Goal: Navigation & Orientation: Find specific page/section

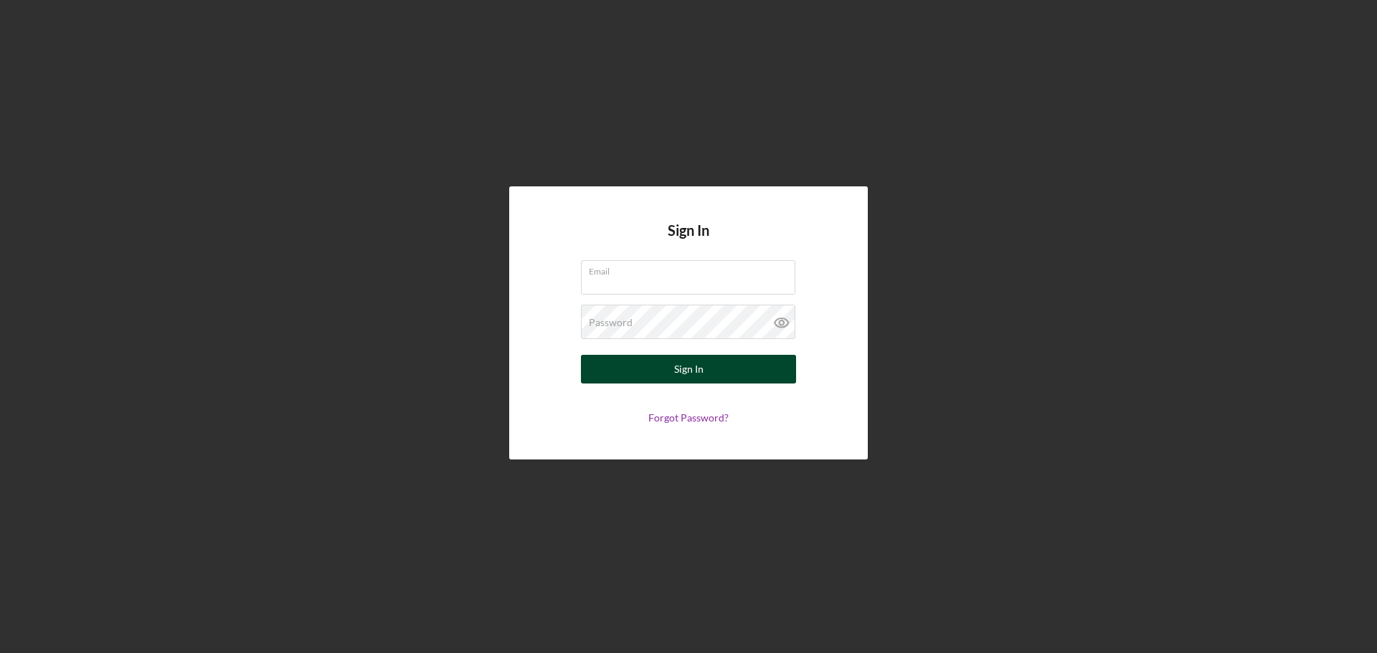
type input "[PERSON_NAME][EMAIL_ADDRESS][PERSON_NAME][DOMAIN_NAME]"
click at [680, 373] on div "Sign In" at bounding box center [688, 369] width 29 height 29
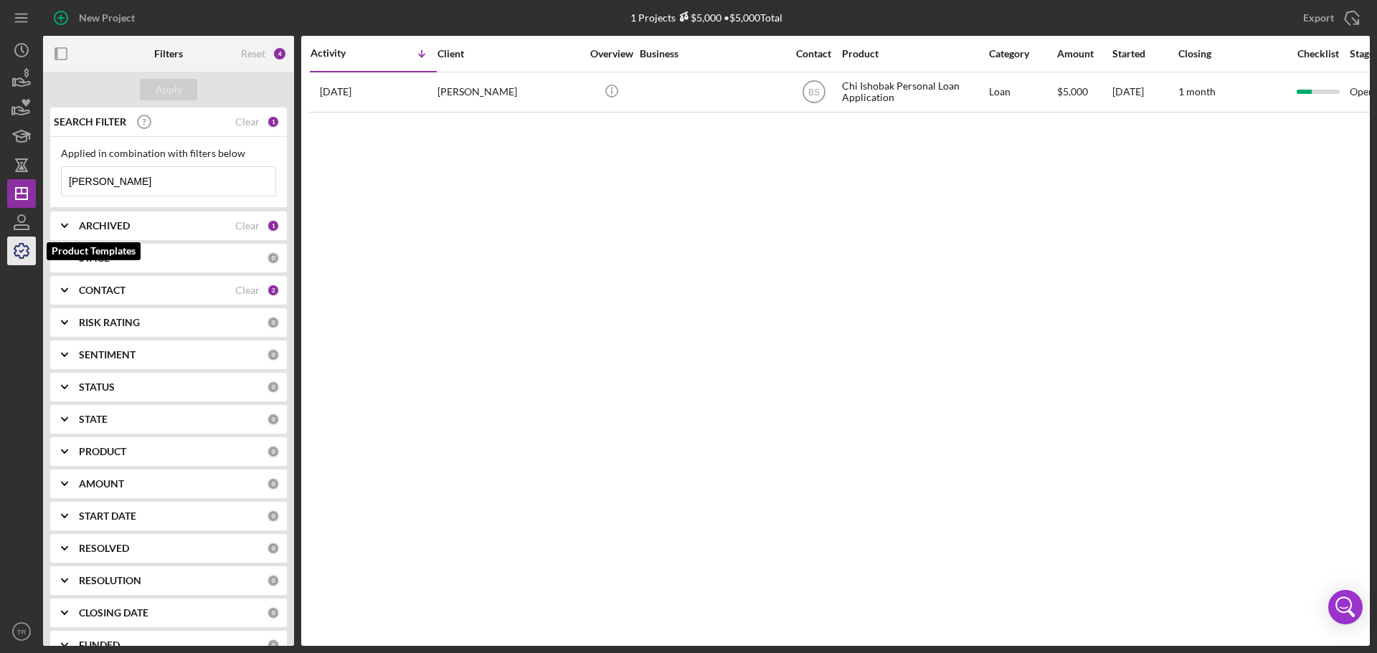
click at [22, 242] on icon "button" at bounding box center [22, 251] width 36 height 36
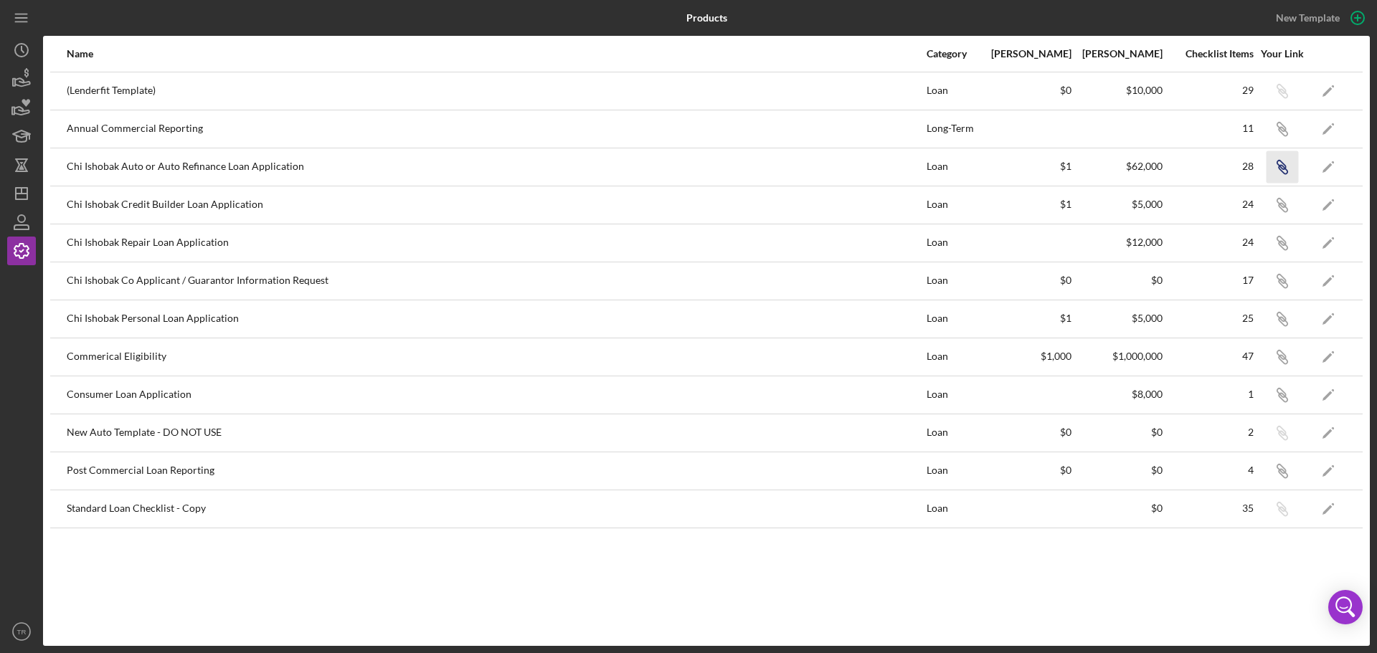
click at [1281, 162] on icon "Icon/Link" at bounding box center [1281, 167] width 32 height 32
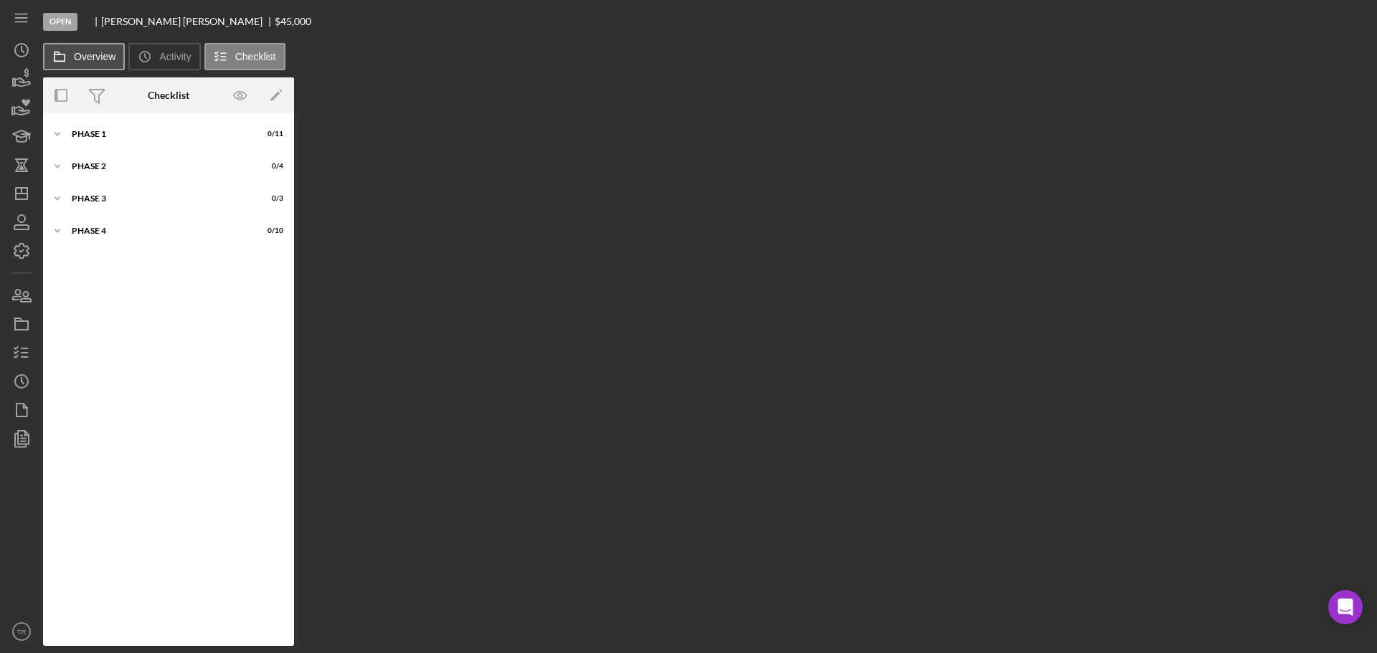
click at [76, 60] on label "Overview" at bounding box center [95, 56] width 42 height 11
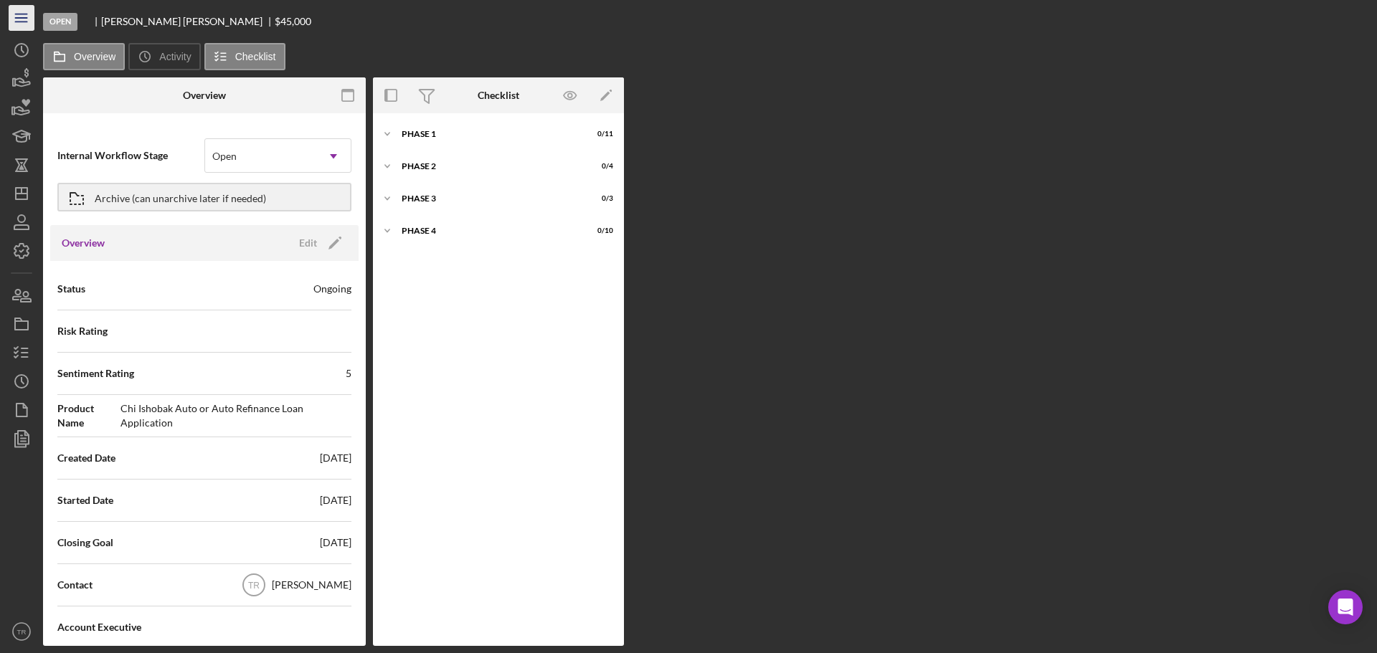
click at [22, 20] on icon "Icon/Menu" at bounding box center [22, 18] width 32 height 32
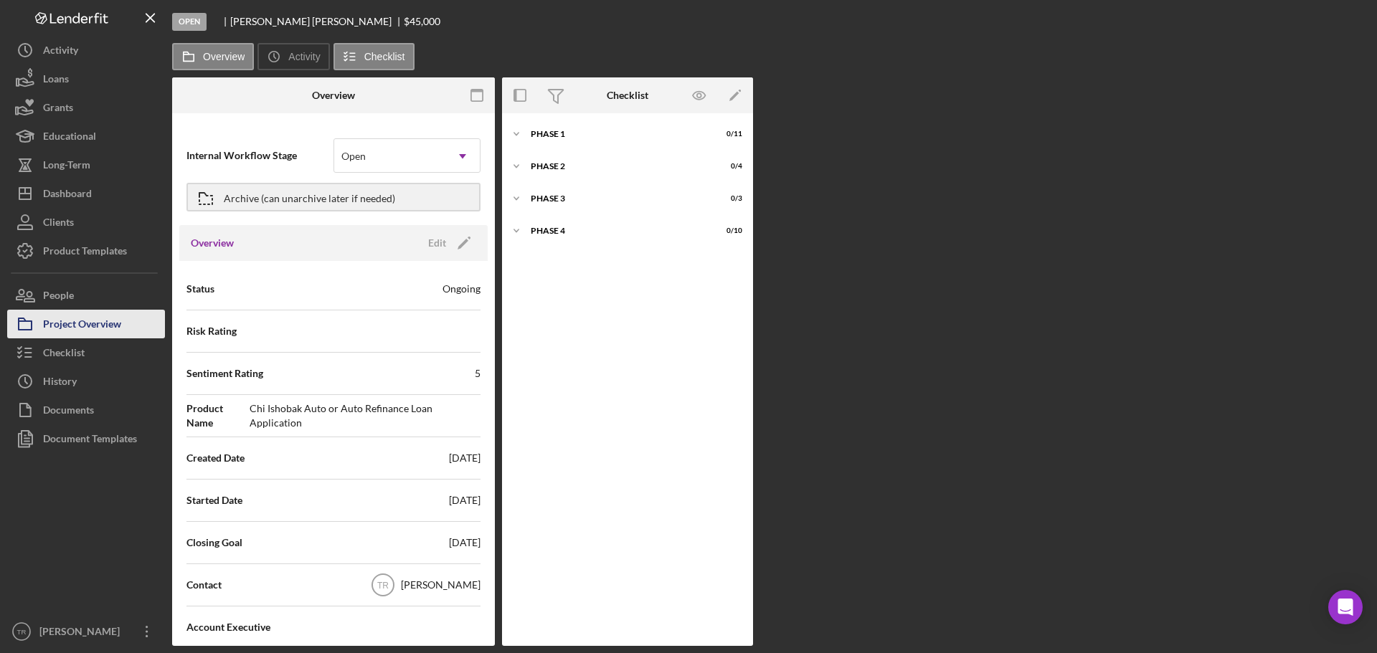
click at [75, 323] on div "Project Overview" at bounding box center [82, 326] width 78 height 32
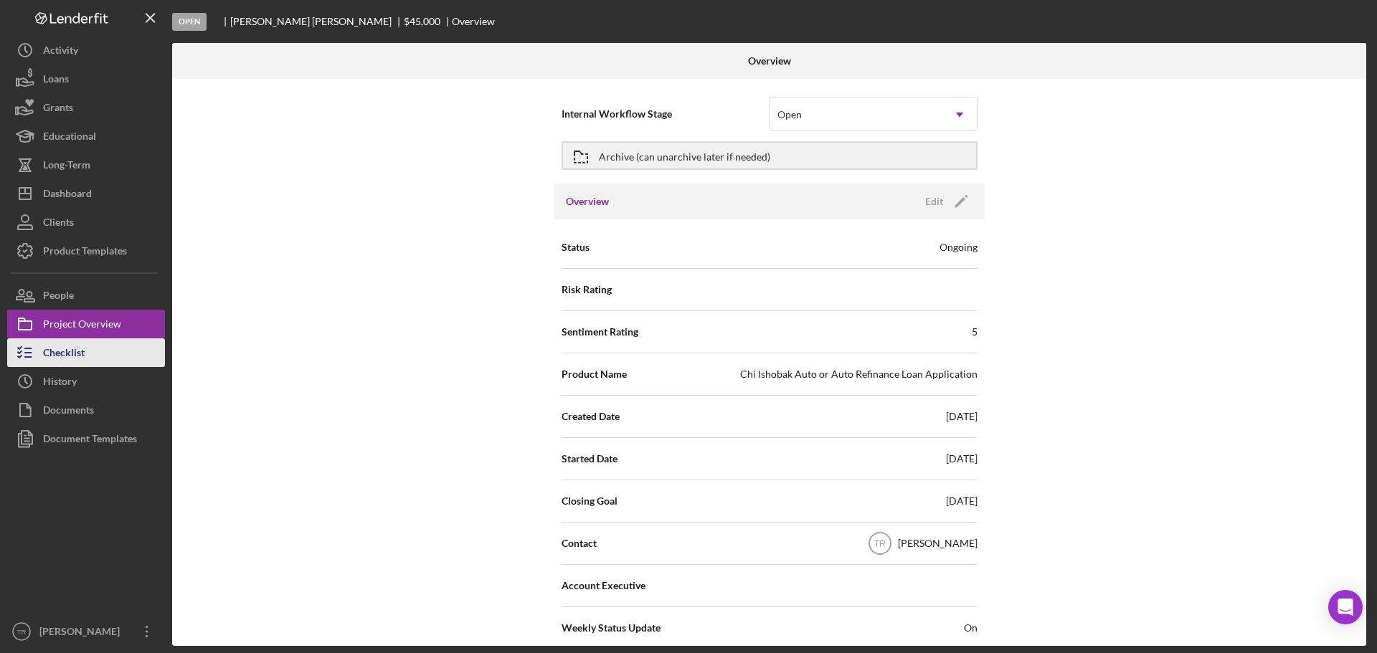
click at [71, 346] on div "Checklist" at bounding box center [64, 354] width 42 height 32
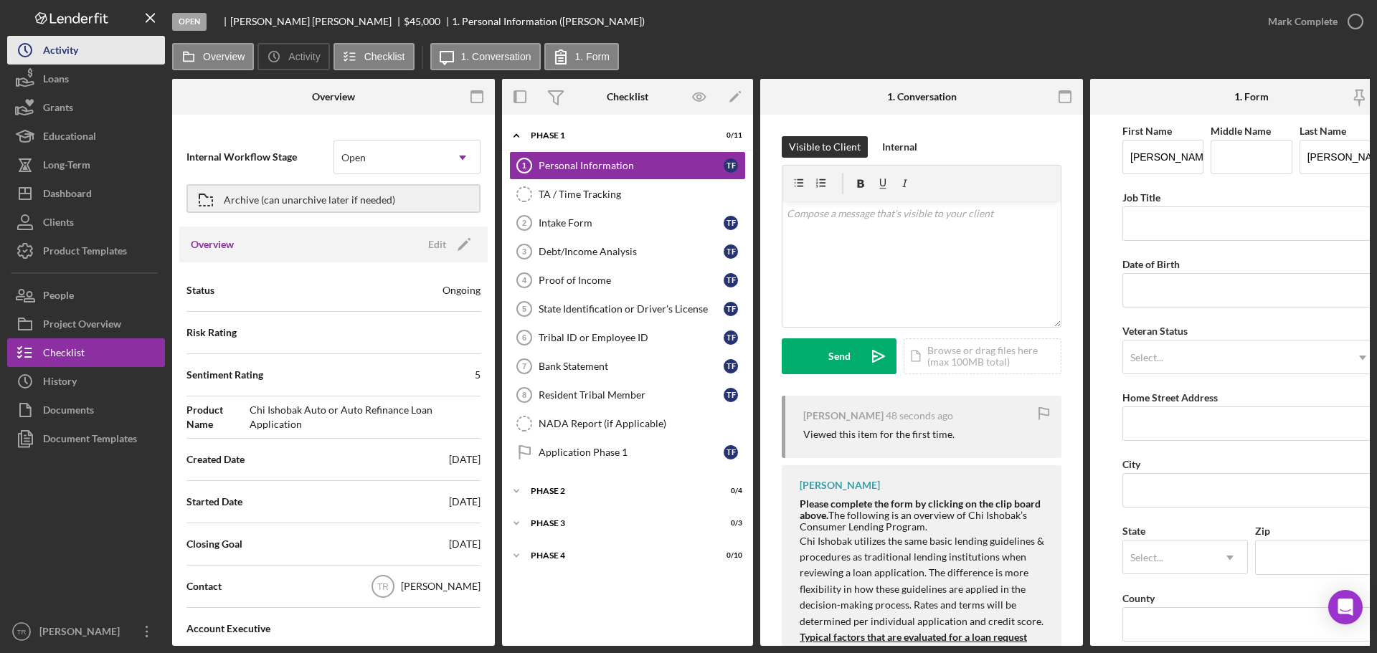
click at [49, 55] on div "Activity" at bounding box center [60, 52] width 35 height 32
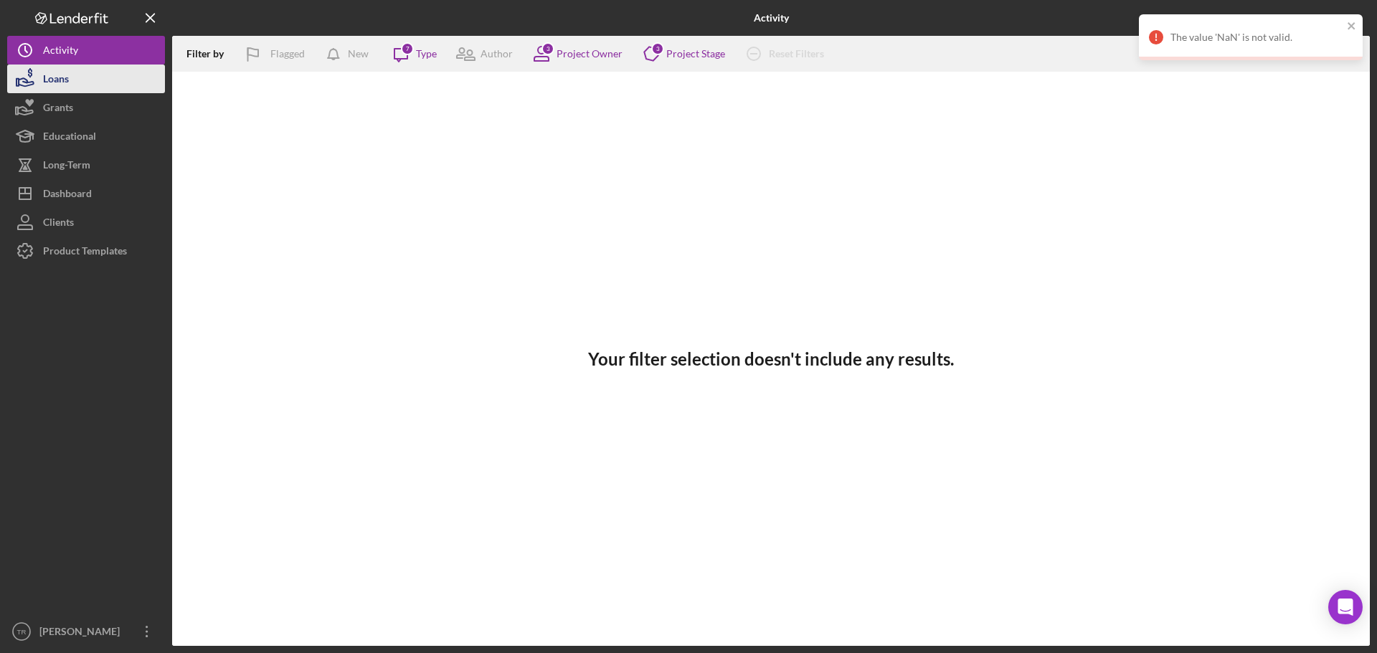
click at [49, 79] on div "Loans" at bounding box center [56, 81] width 26 height 32
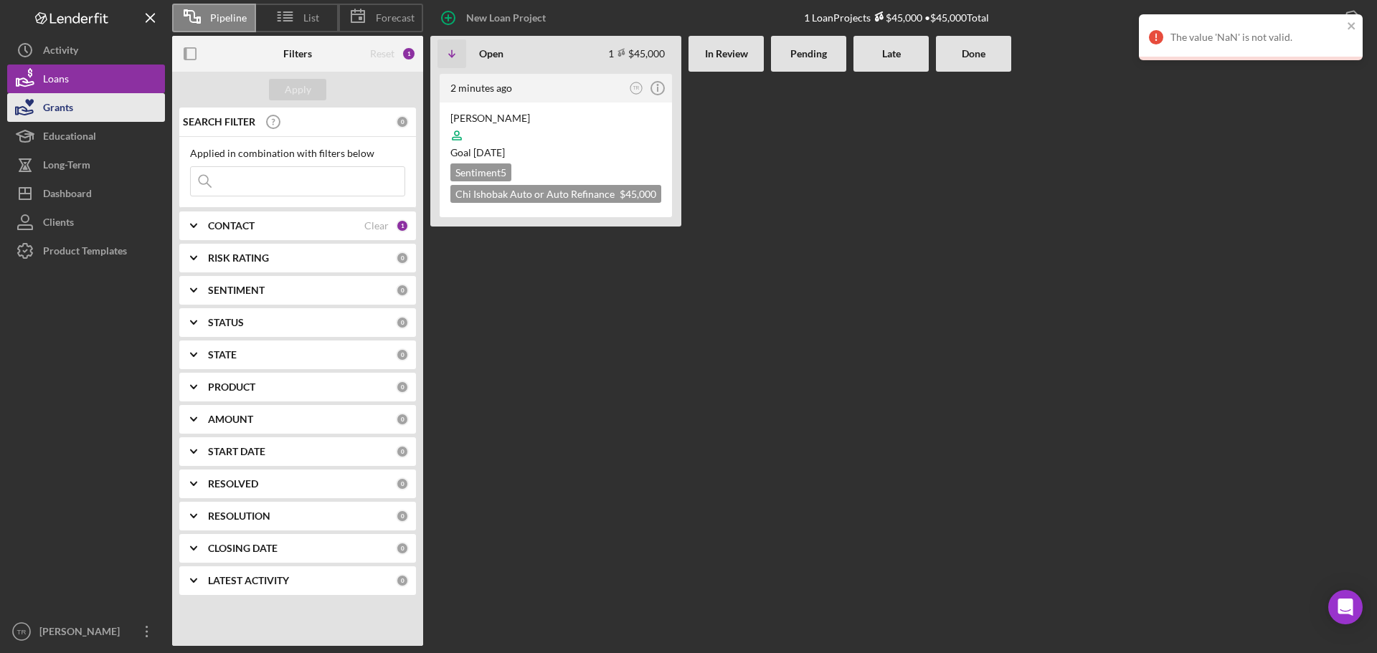
click at [47, 110] on div "Grants" at bounding box center [58, 109] width 30 height 32
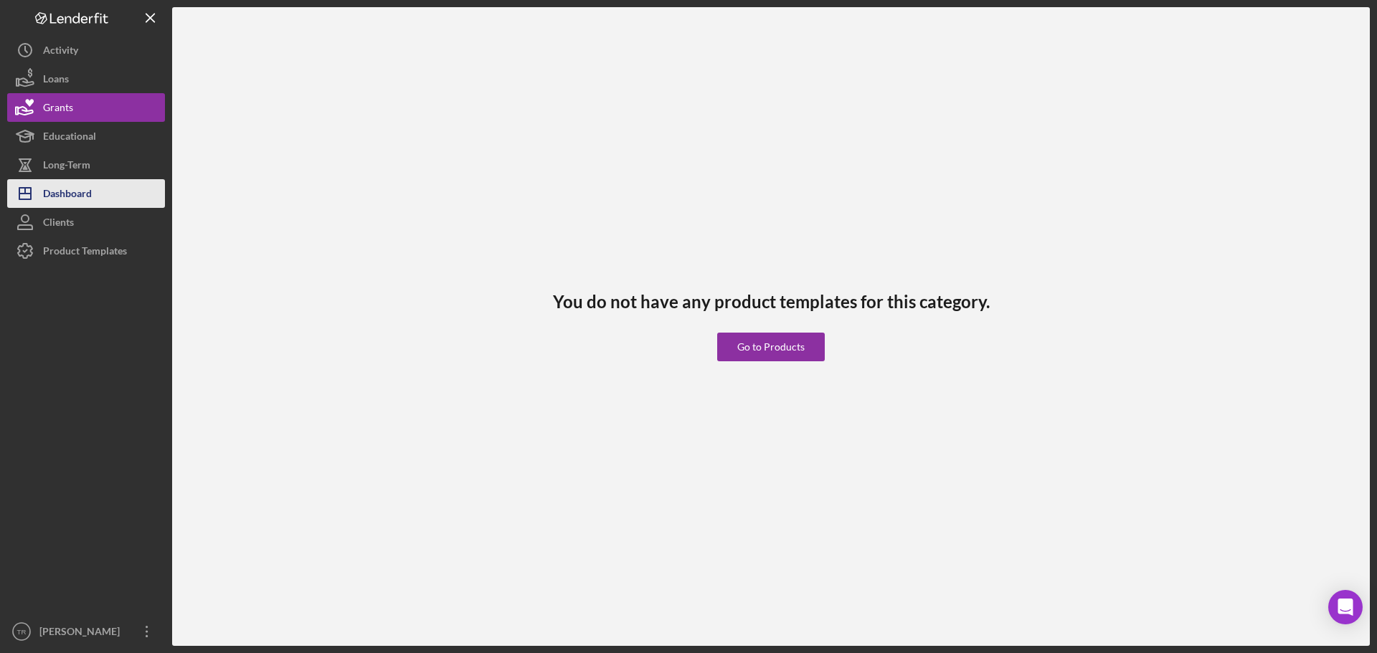
click at [67, 194] on div "Dashboard" at bounding box center [67, 195] width 49 height 32
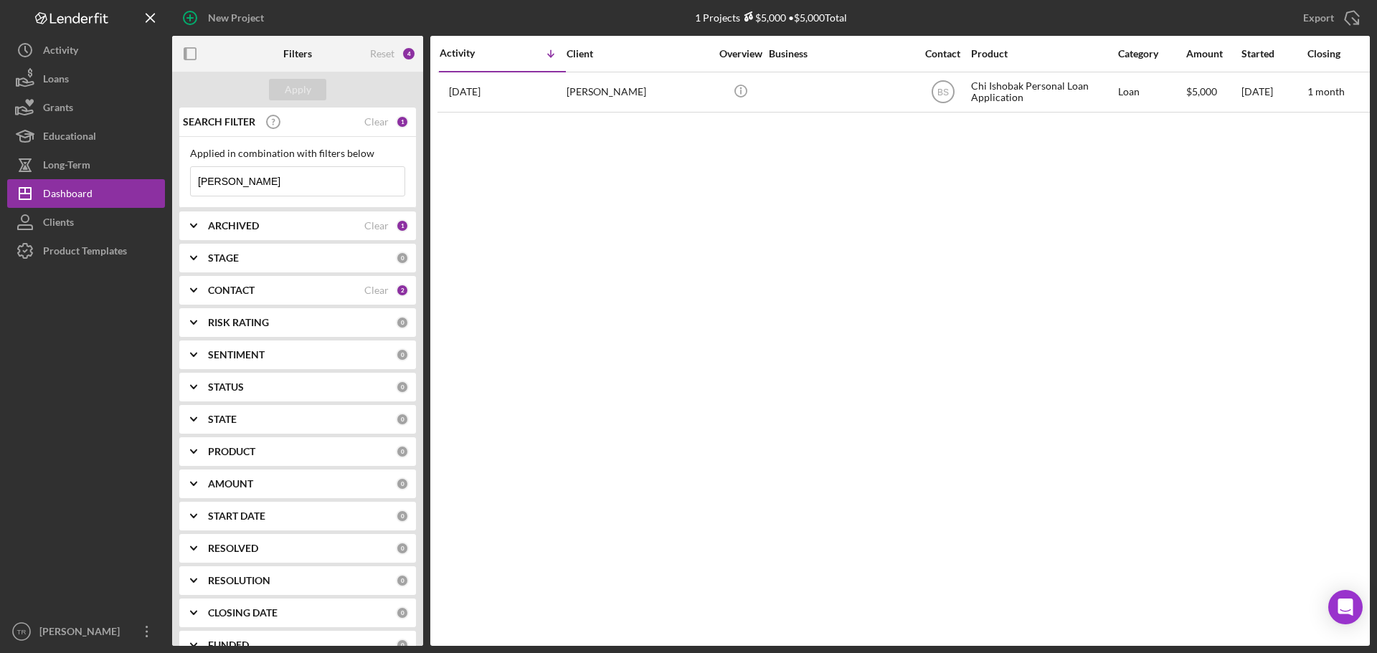
click at [246, 177] on input "[PERSON_NAME]" at bounding box center [298, 181] width 214 height 29
type input "terrie"
click at [299, 85] on div "Apply" at bounding box center [298, 90] width 27 height 22
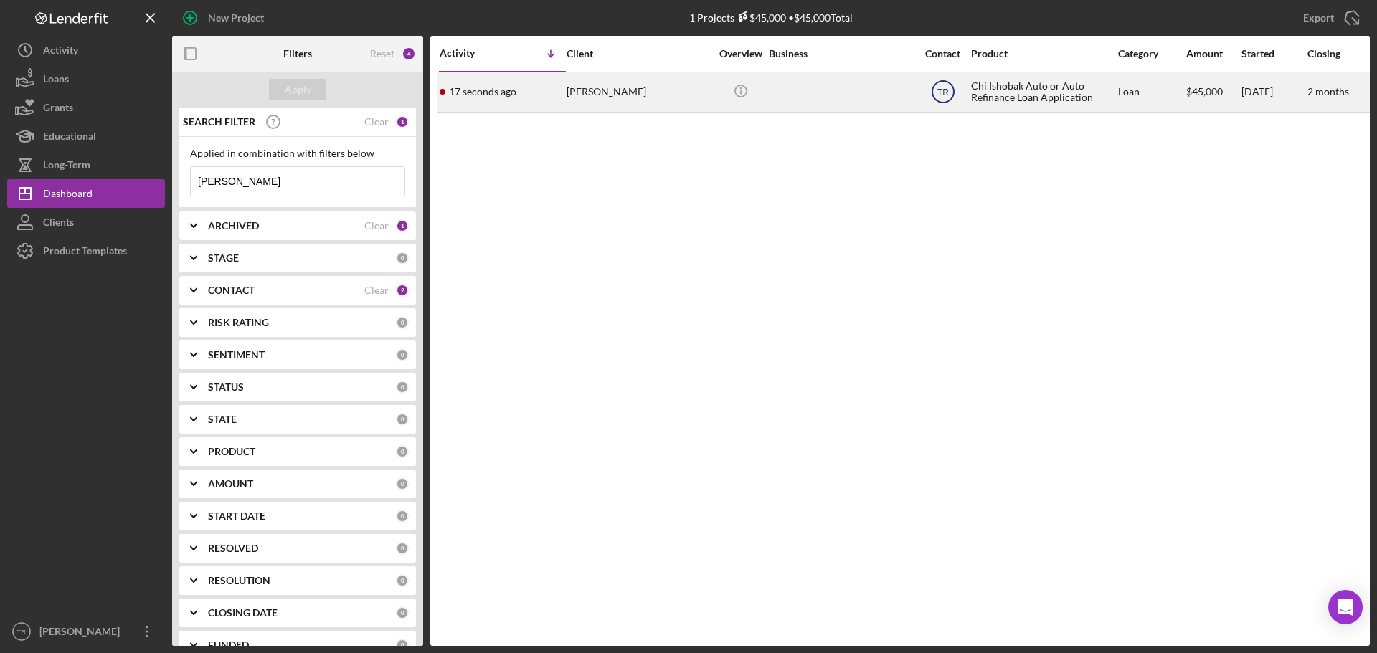
click at [944, 92] on text "TR" at bounding box center [942, 92] width 11 height 10
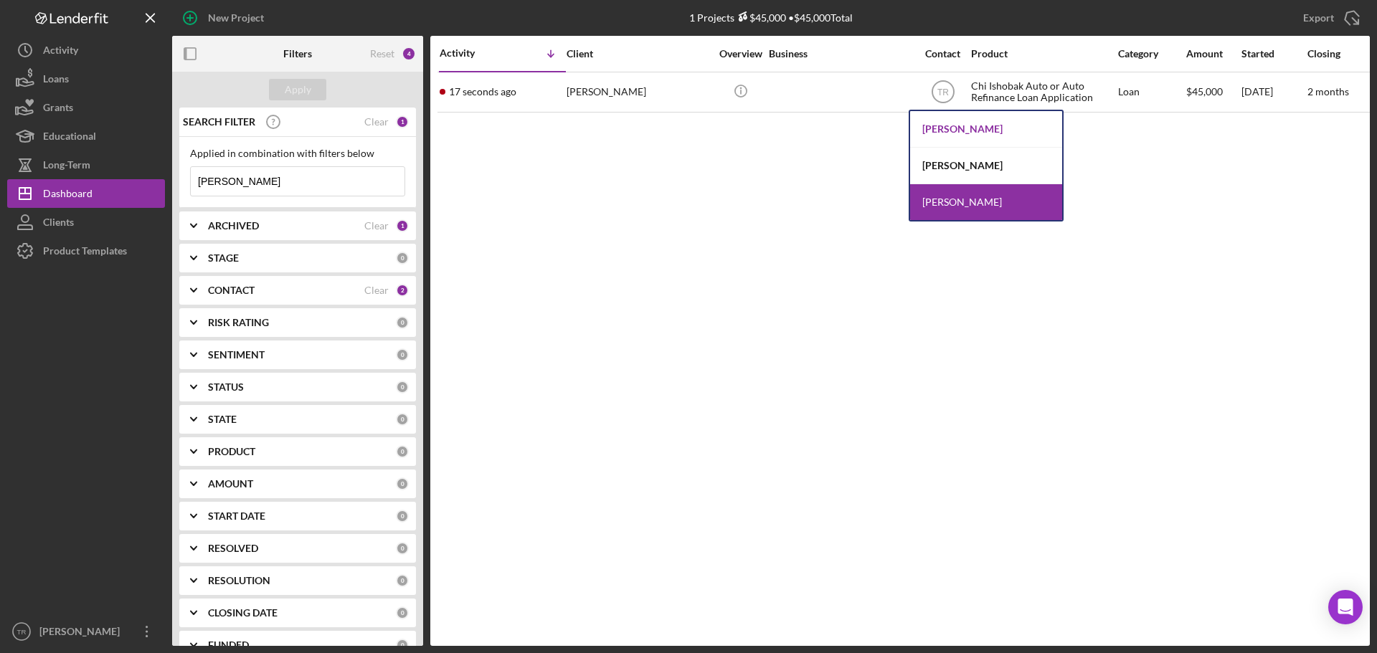
click at [951, 129] on div "Bereniz Sotelo" at bounding box center [986, 129] width 152 height 37
